Goal: Understand process/instructions: Learn about a topic

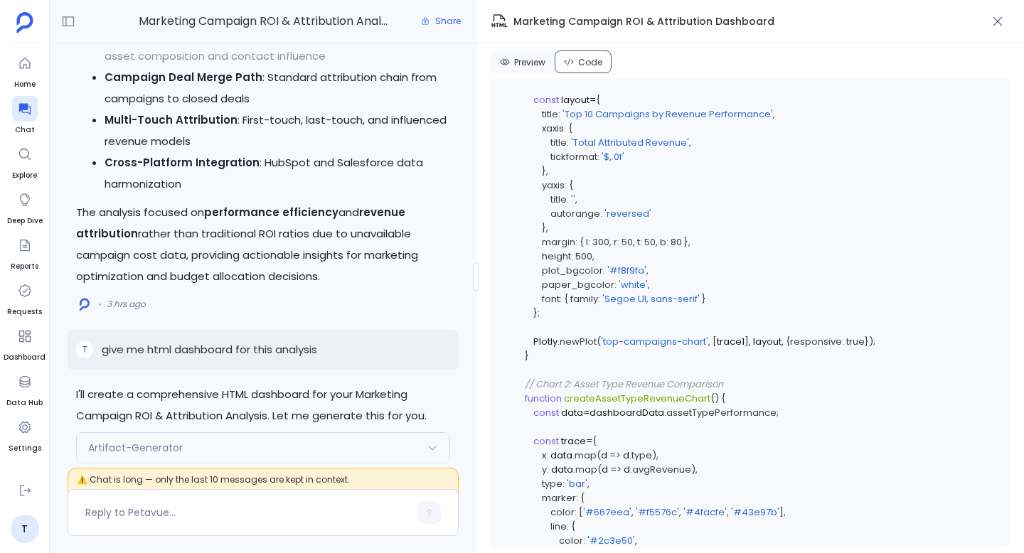
scroll to position [-2144, 0]
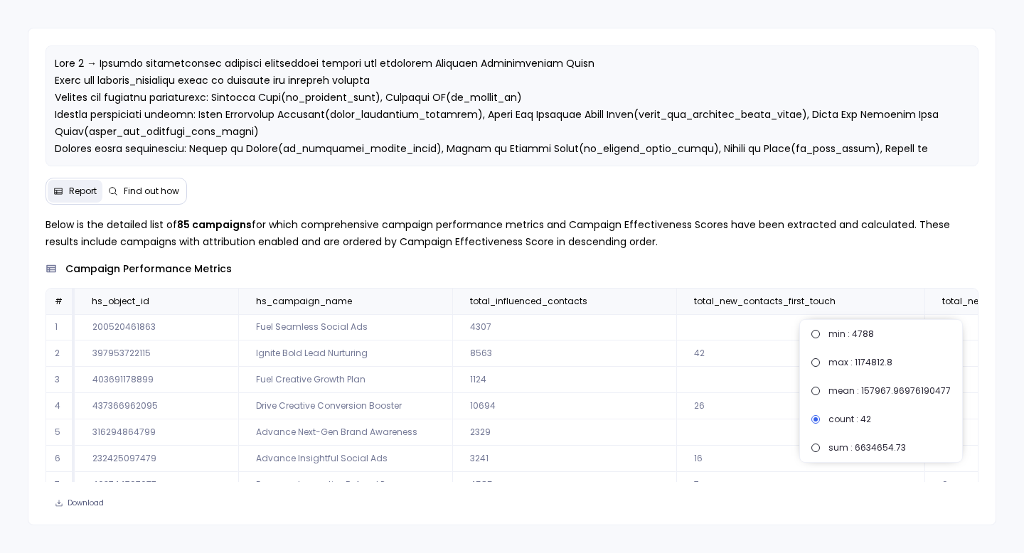
scroll to position [18, 1687]
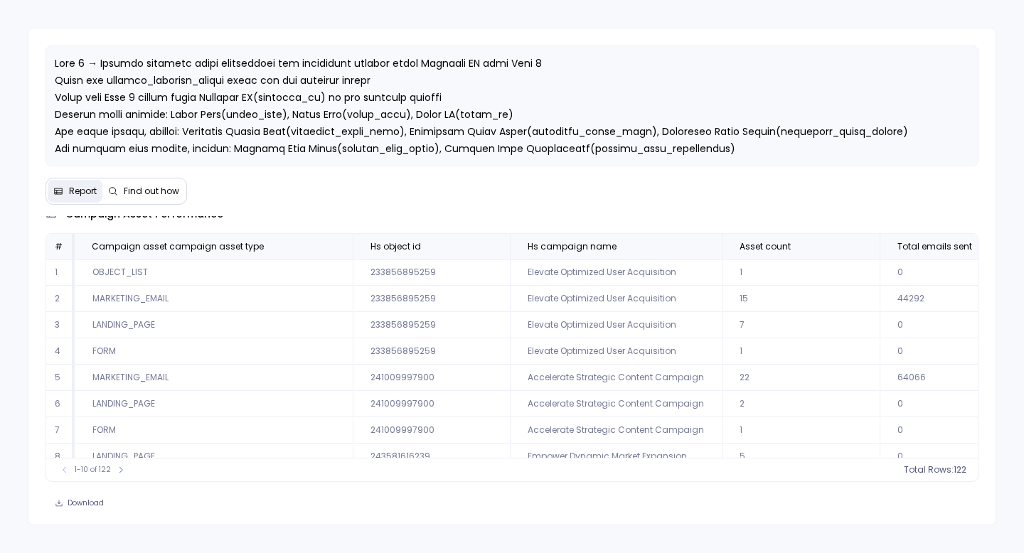
scroll to position [68, 3593]
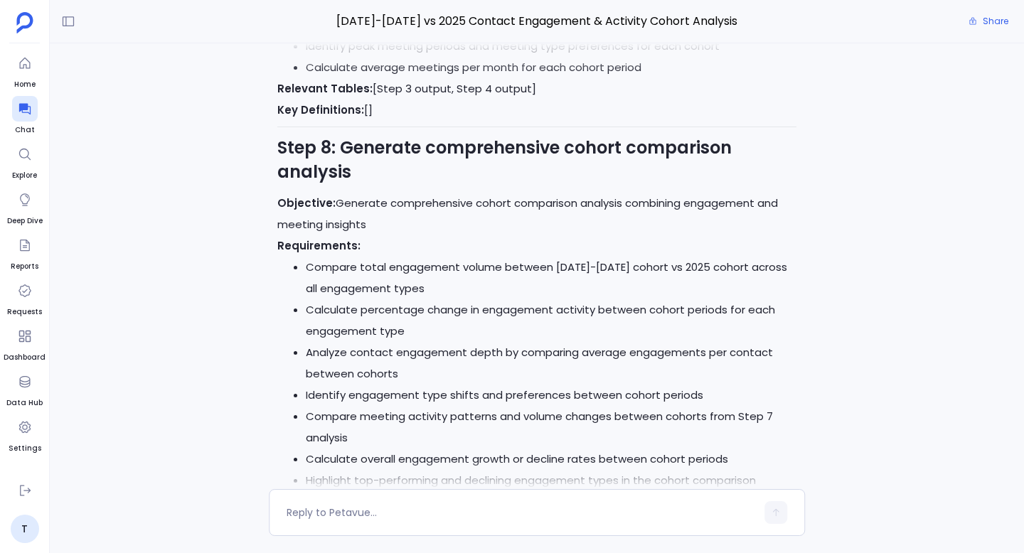
scroll to position [-283, 0]
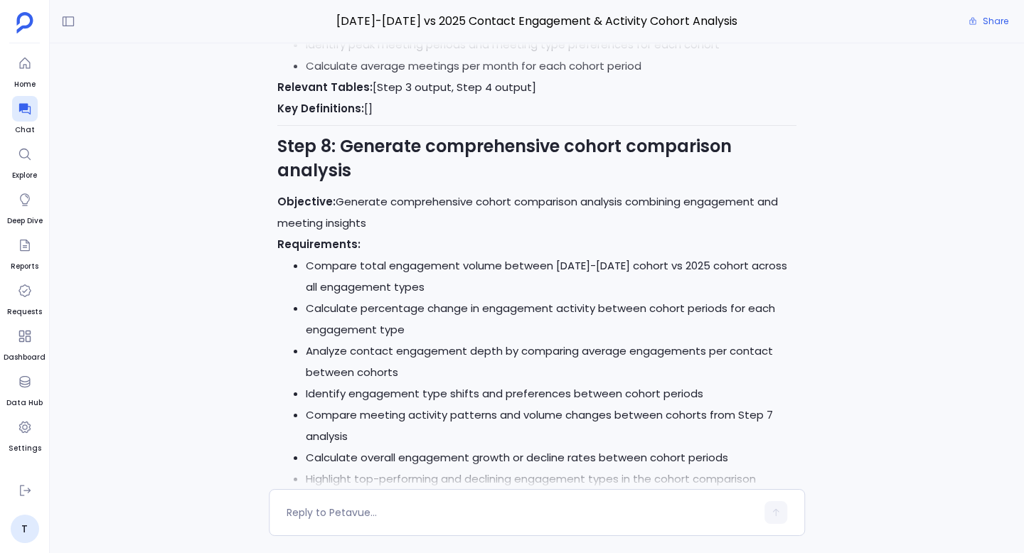
click at [603, 151] on strong "Step 8: Generate comprehensive cohort comparison analysis" at bounding box center [504, 158] width 454 height 48
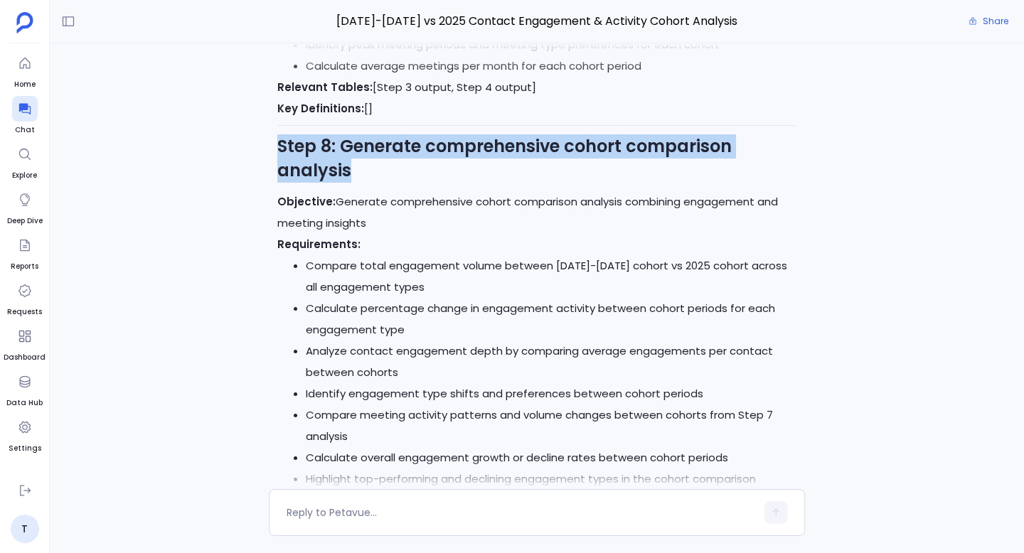
click at [603, 151] on strong "Step 8: Generate comprehensive cohort comparison analysis" at bounding box center [504, 158] width 454 height 48
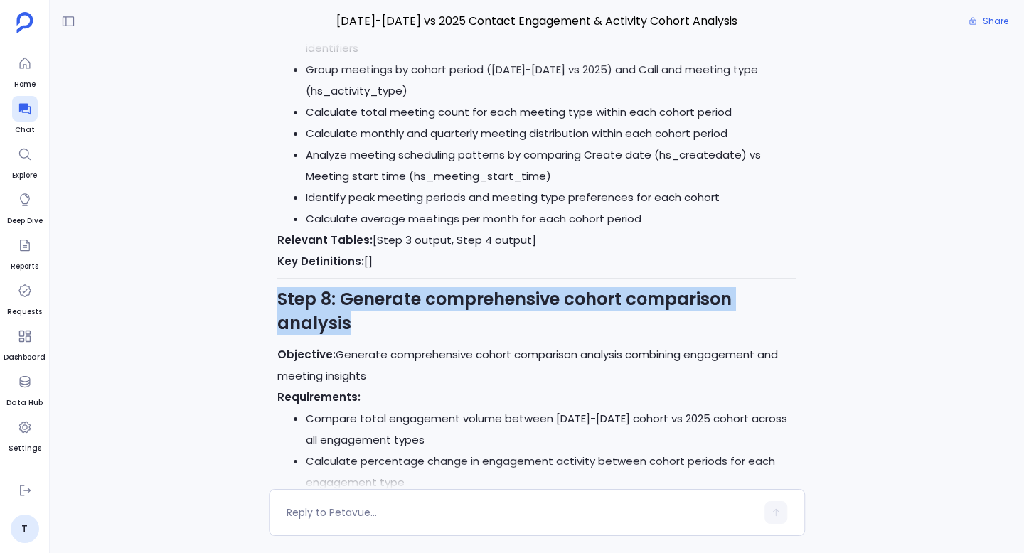
scroll to position [-432, 0]
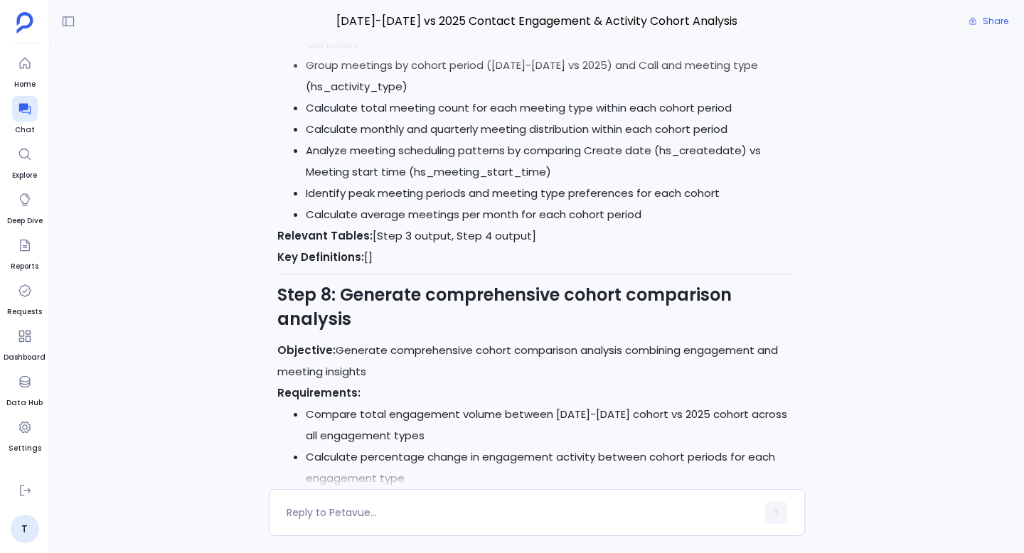
click at [543, 348] on p "Objective: Generate comprehensive cohort comparison analysis combining engageme…" at bounding box center [536, 361] width 519 height 43
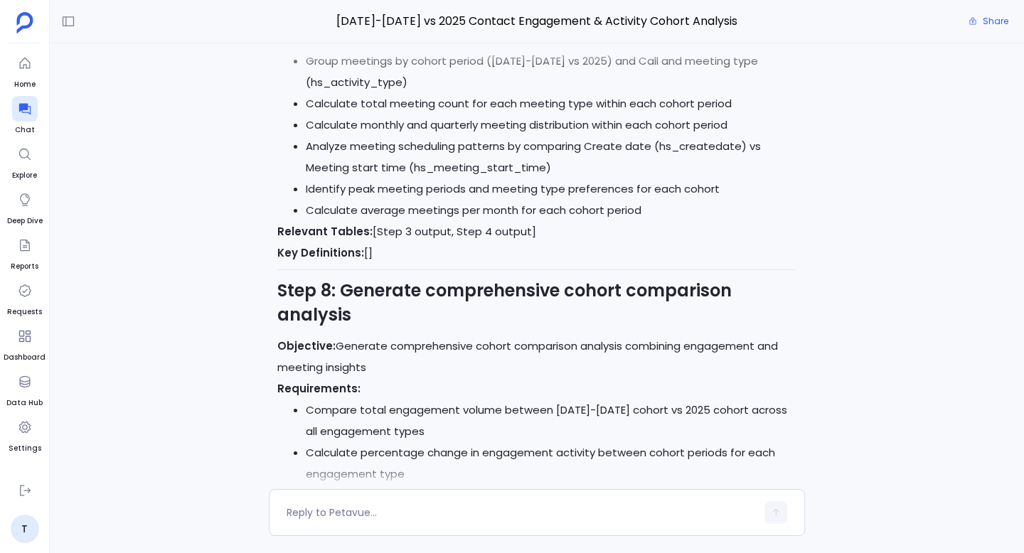
scroll to position [0, 0]
